Goal: Transaction & Acquisition: Purchase product/service

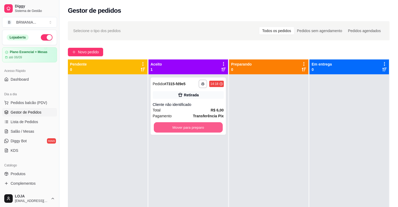
click at [194, 128] on button "Mover para preparo" at bounding box center [188, 127] width 69 height 10
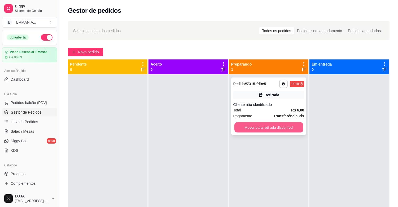
click at [253, 128] on button "Mover para retirada disponível" at bounding box center [268, 127] width 69 height 10
click at [253, 128] on div "Mover para retirada disponível" at bounding box center [268, 127] width 71 height 11
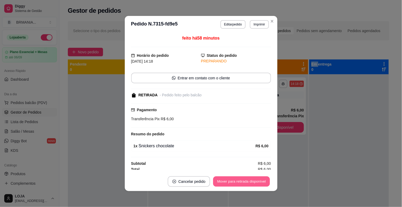
click at [256, 177] on button "Mover para retirada disponível" at bounding box center [241, 181] width 57 height 10
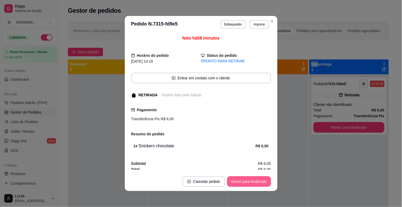
click at [240, 180] on button "Mover para finalizado" at bounding box center [249, 181] width 44 height 11
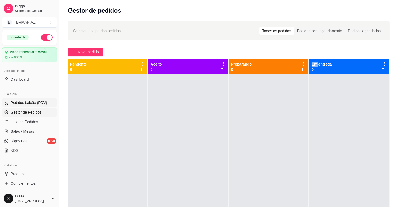
click at [41, 101] on span "Pedidos balcão (PDV)" at bounding box center [29, 102] width 37 height 5
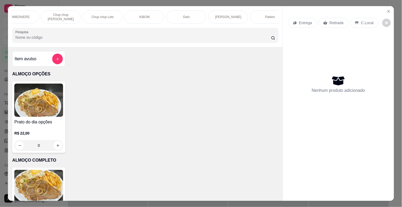
scroll to position [0, 598]
click at [192, 19] on div "Paieiro" at bounding box center [189, 16] width 40 height 13
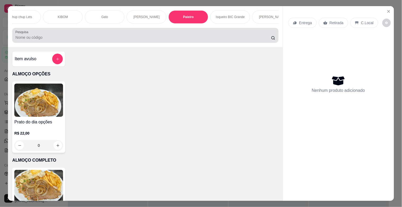
scroll to position [13, 0]
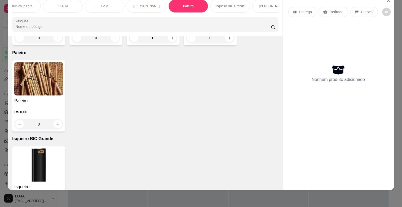
click at [27, 62] on img at bounding box center [38, 78] width 49 height 33
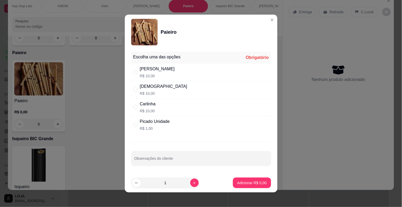
click at [173, 117] on div "Picado Unidade R$ 1,00" at bounding box center [201, 124] width 140 height 17
radio input "true"
click at [249, 185] on p "Adicionar R$ 1,00" at bounding box center [251, 182] width 29 height 5
type input "1"
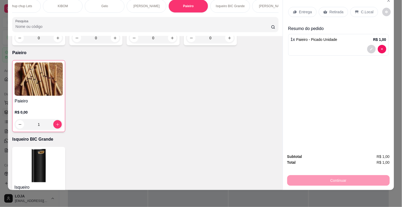
click at [330, 9] on p "Retirada" at bounding box center [337, 11] width 14 height 5
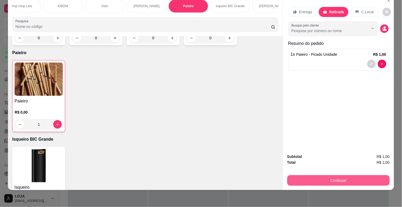
click at [372, 175] on button "Continuar" at bounding box center [338, 180] width 103 height 11
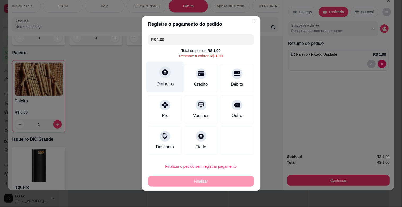
click at [148, 67] on div "Dinheiro" at bounding box center [164, 77] width 37 height 31
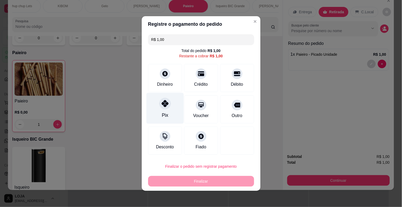
click at [156, 116] on div "Pix" at bounding box center [164, 108] width 37 height 31
type input "R$ 0,00"
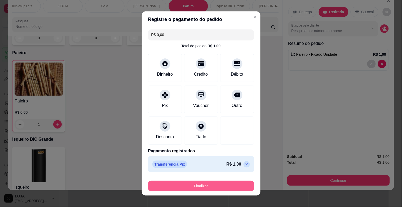
click at [214, 184] on button "Finalizar" at bounding box center [201, 186] width 106 height 11
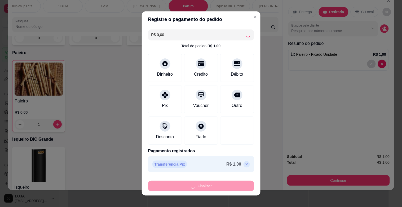
type input "0"
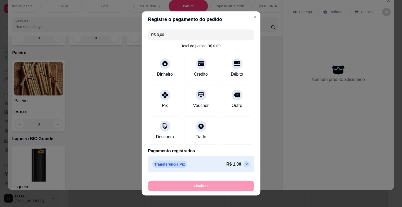
type input "-R$ 1,00"
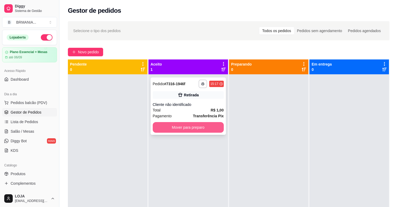
click at [212, 127] on button "Mover para preparo" at bounding box center [188, 127] width 71 height 11
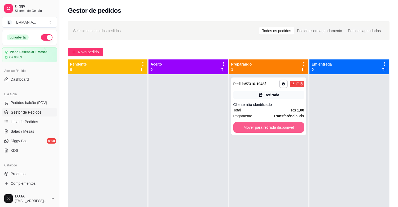
click at [275, 128] on button "Mover para retirada disponível" at bounding box center [268, 127] width 71 height 11
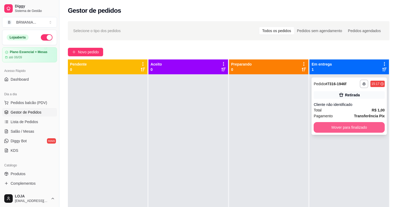
click at [349, 125] on button "Mover para finalizado" at bounding box center [349, 127] width 71 height 11
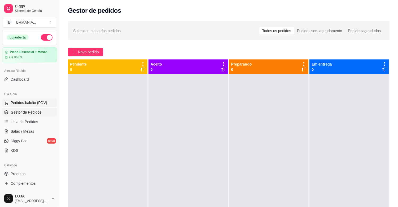
click at [28, 99] on button "Pedidos balcão (PDV)" at bounding box center [29, 102] width 55 height 8
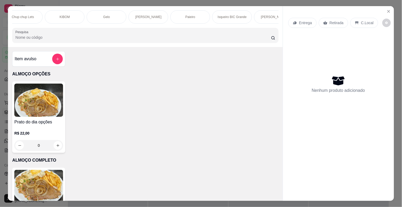
scroll to position [0, 611]
click at [245, 24] on div "ALMOÇO OPÇÕES ALMOÇO COMPLETO MARMITEX OPÇÕES MARMITEX COMPLETO PIZZAS PIZZAS D…" at bounding box center [145, 16] width 266 height 13
drag, startPoint x: 164, startPoint y: 16, endPoint x: 163, endPoint y: 21, distance: 5.1
click at [163, 17] on div "Paieiro" at bounding box center [175, 16] width 40 height 13
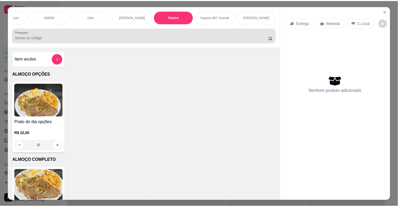
scroll to position [13, 0]
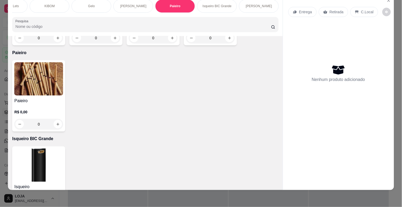
click at [36, 77] on img at bounding box center [38, 78] width 49 height 33
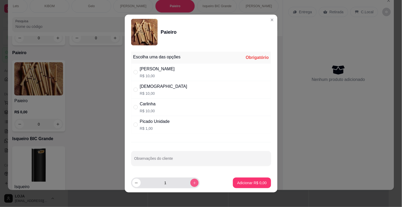
click at [190, 185] on button "increase-product-quantity" at bounding box center [194, 182] width 8 height 8
click at [132, 185] on button "decrease-product-quantity" at bounding box center [136, 182] width 8 height 8
type input "3"
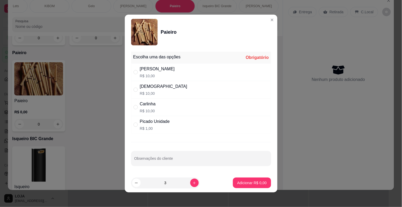
click at [193, 117] on div "Picado Unidade R$ 1,00" at bounding box center [201, 124] width 140 height 17
radio input "true"
click at [249, 186] on button "Adicionar R$ 3,00" at bounding box center [252, 182] width 38 height 11
type input "3"
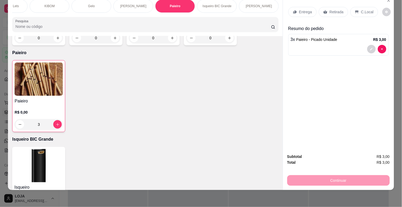
click at [337, 9] on p "Retirada" at bounding box center [337, 11] width 14 height 5
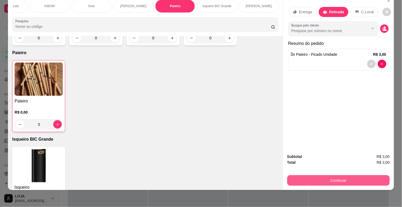
click at [368, 175] on button "Continuar" at bounding box center [338, 180] width 103 height 11
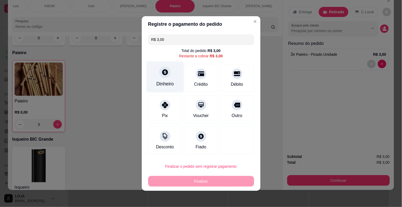
drag, startPoint x: 145, startPoint y: 77, endPoint x: 155, endPoint y: 75, distance: 10.3
click at [155, 75] on div "Dinheiro" at bounding box center [164, 77] width 37 height 31
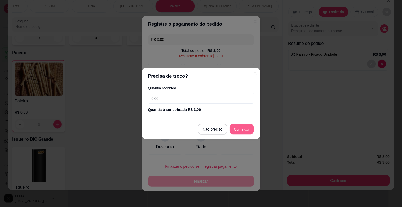
type input "R$ 0,00"
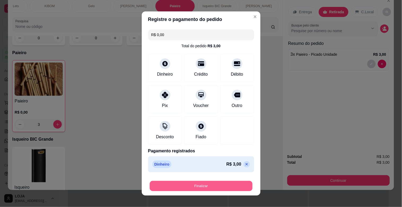
click at [232, 181] on button "Finalizar" at bounding box center [201, 186] width 103 height 10
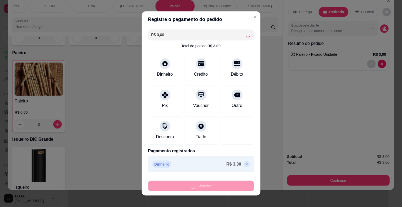
type input "0"
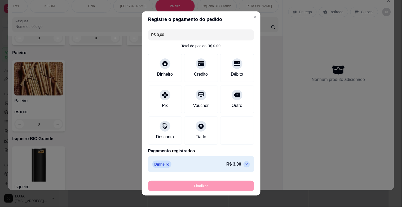
type input "-R$ 3,00"
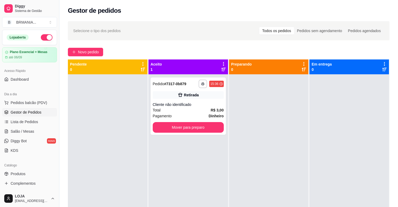
click at [212, 135] on div "**********" at bounding box center [188, 177] width 80 height 207
click at [208, 131] on button "Mover para preparo" at bounding box center [188, 127] width 71 height 11
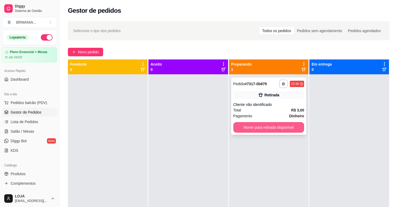
click at [243, 126] on button "Mover para retirada disponível" at bounding box center [268, 127] width 71 height 11
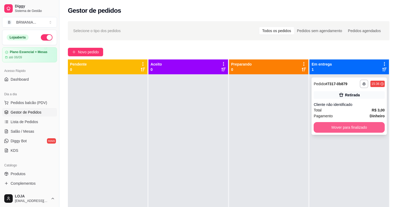
click at [318, 125] on button "Mover para finalizado" at bounding box center [349, 127] width 71 height 11
